Goal: Find specific page/section: Find specific page/section

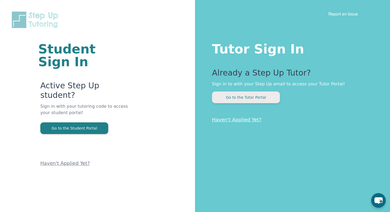
click at [268, 93] on button "Go to the Tutor Portal" at bounding box center [246, 97] width 68 height 12
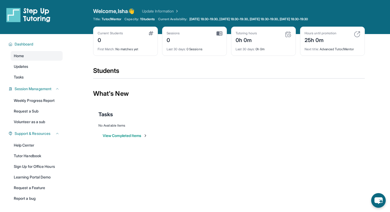
click at [113, 67] on div "Students" at bounding box center [229, 72] width 272 height 12
click at [152, 92] on div "What's New" at bounding box center [229, 93] width 272 height 23
